Goal: Transaction & Acquisition: Purchase product/service

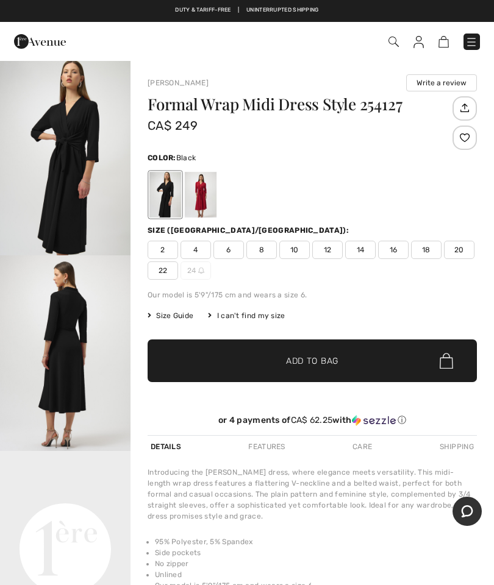
click at [265, 248] on span "8" at bounding box center [261, 250] width 30 height 18
click at [359, 363] on span "✔ Added to Bag Add to Bag" at bounding box center [312, 361] width 329 height 43
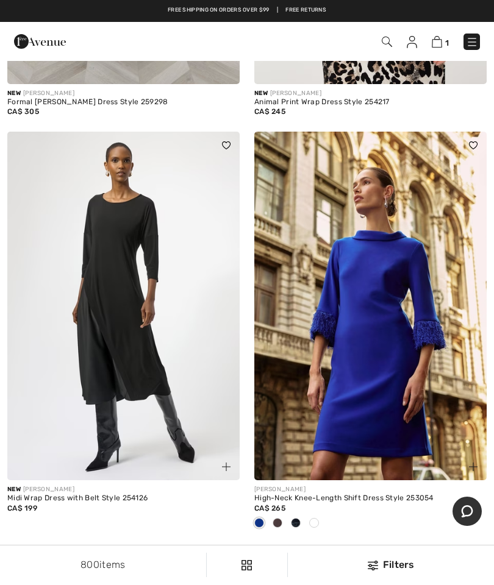
scroll to position [4531, 0]
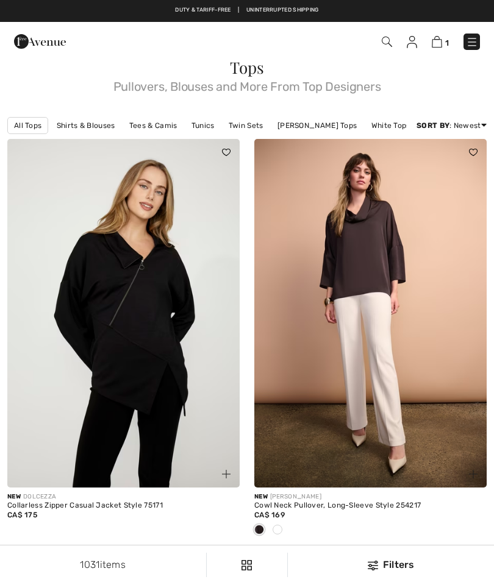
checkbox input "true"
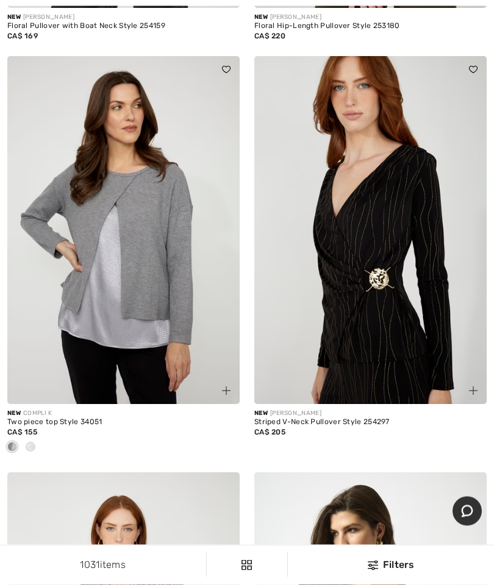
scroll to position [3816, 0]
click at [331, 239] on img at bounding box center [370, 230] width 232 height 349
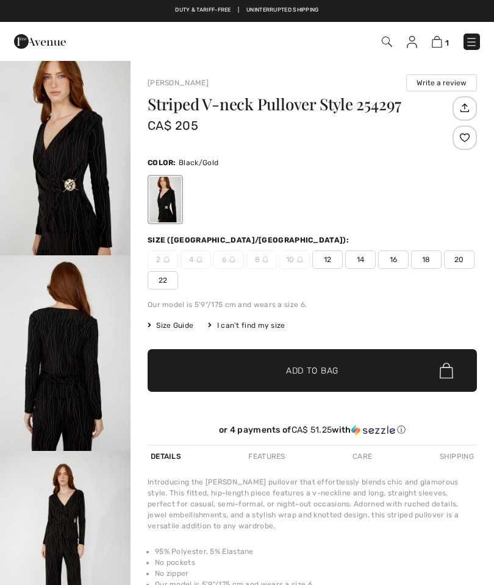
checkbox input "true"
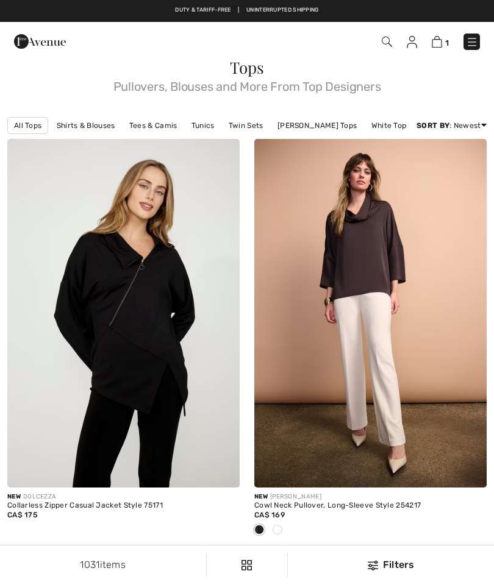
checkbox input "true"
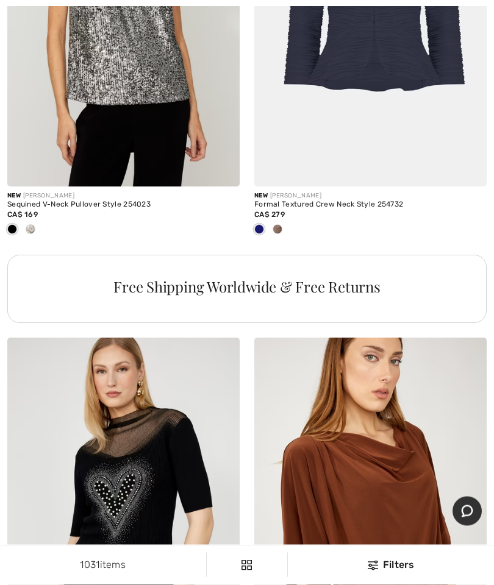
scroll to position [7530, 0]
